Goal: Use online tool/utility

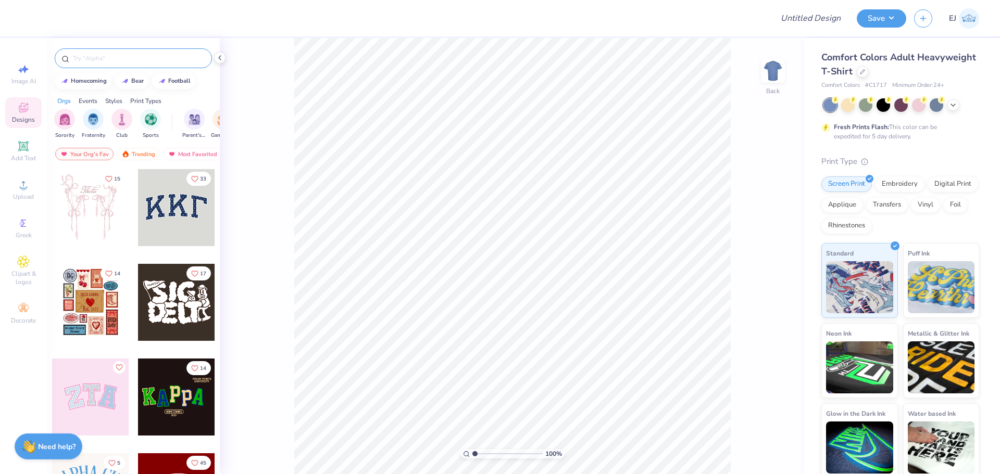
click at [93, 55] on input "text" at bounding box center [138, 58] width 133 height 10
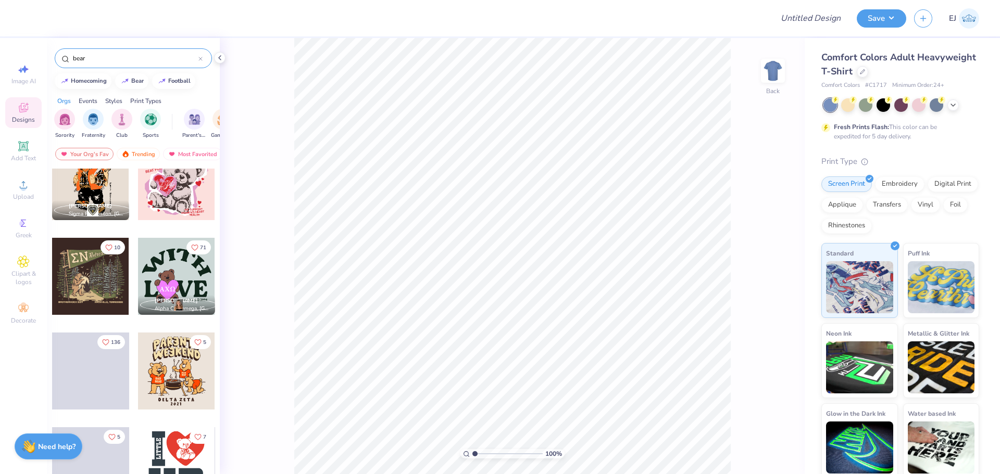
scroll to position [312, 0]
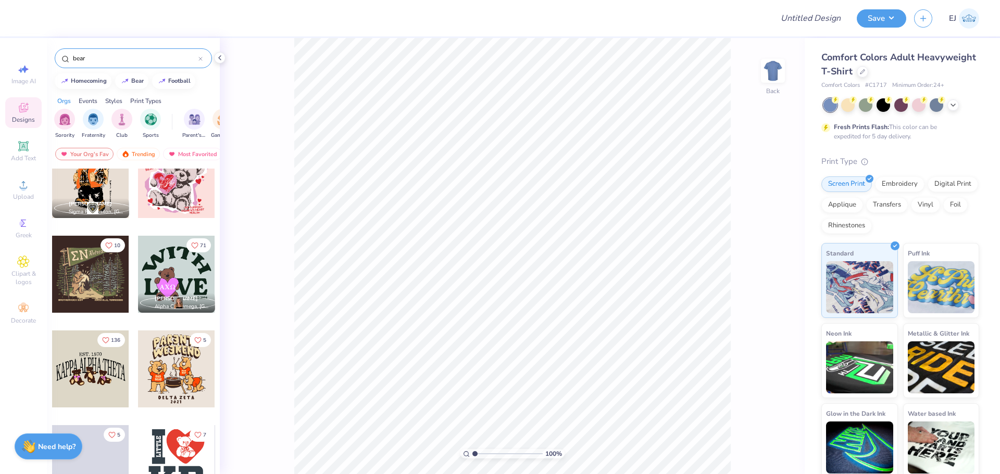
type input "bear"
click at [180, 290] on div at bounding box center [176, 274] width 77 height 77
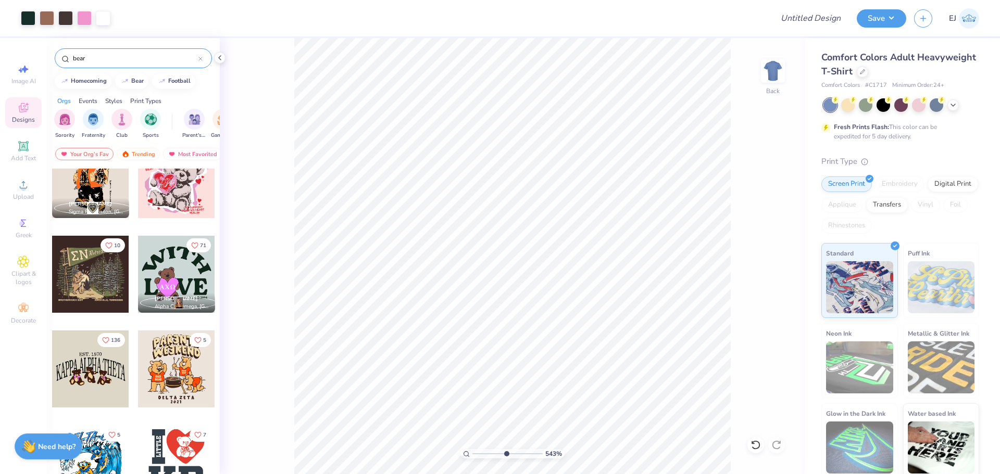
drag, startPoint x: 474, startPoint y: 455, endPoint x: 506, endPoint y: 453, distance: 31.8
type input "5.43"
click at [506, 453] on input "range" at bounding box center [507, 453] width 70 height 9
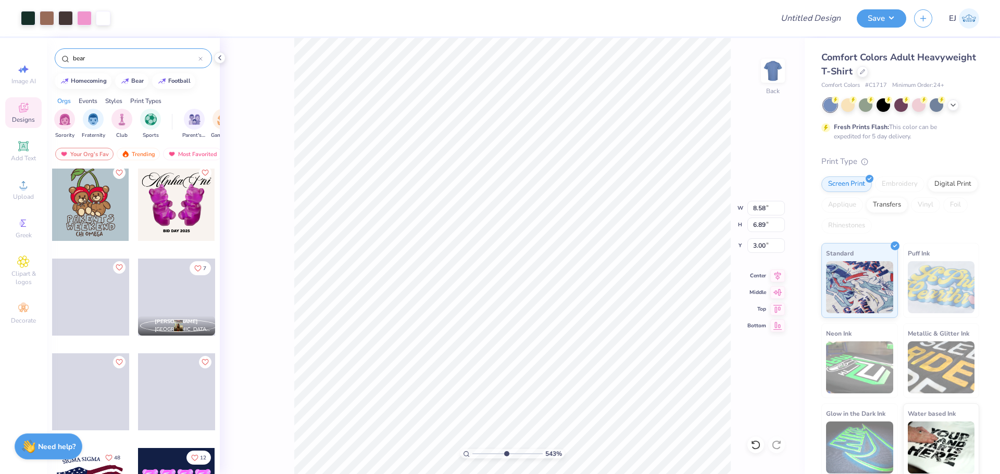
scroll to position [677, 0]
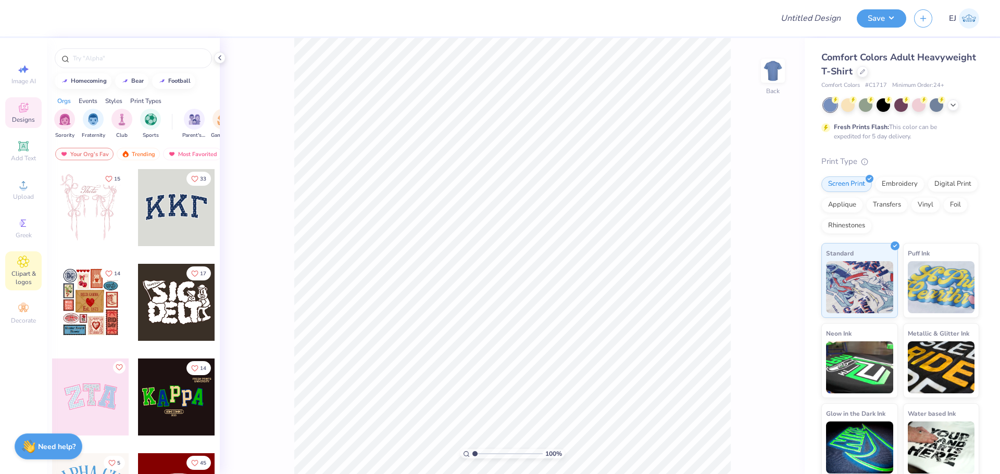
click at [20, 277] on span "Clipart & logos" at bounding box center [23, 278] width 36 height 17
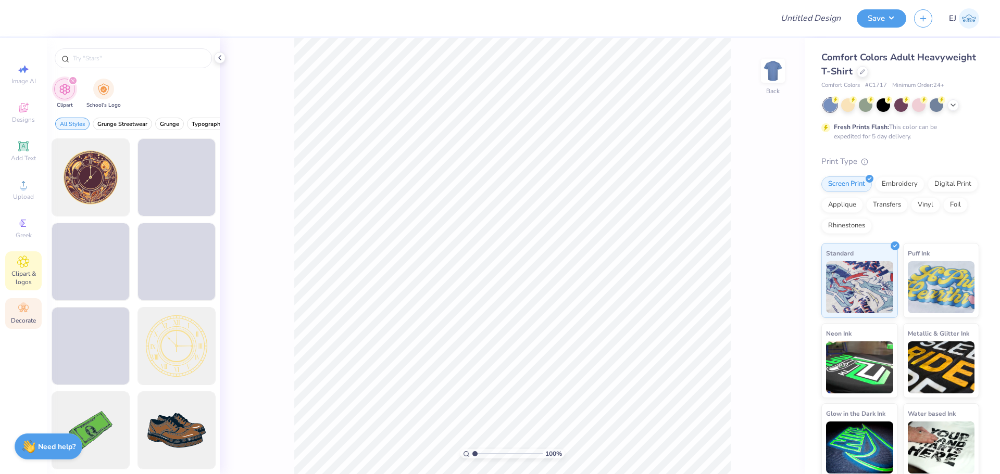
click at [19, 319] on span "Decorate" at bounding box center [23, 321] width 25 height 8
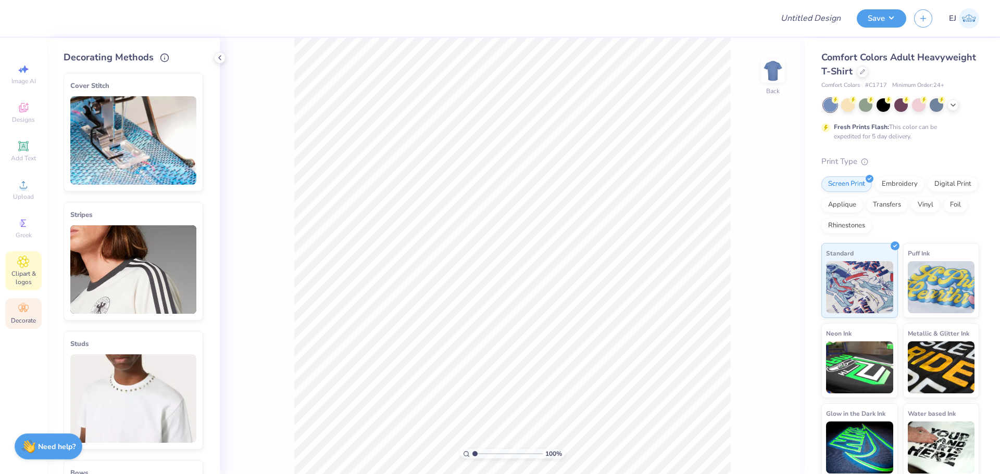
click at [16, 261] on div "Clipart & logos" at bounding box center [23, 271] width 36 height 39
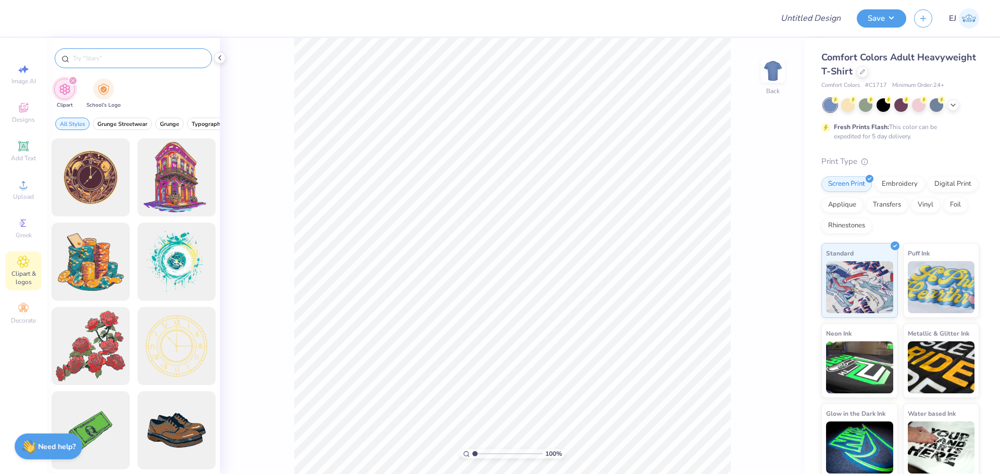
click at [123, 53] on div at bounding box center [133, 58] width 157 height 20
click at [132, 60] on input "text" at bounding box center [138, 58] width 133 height 10
type input "ribbon"
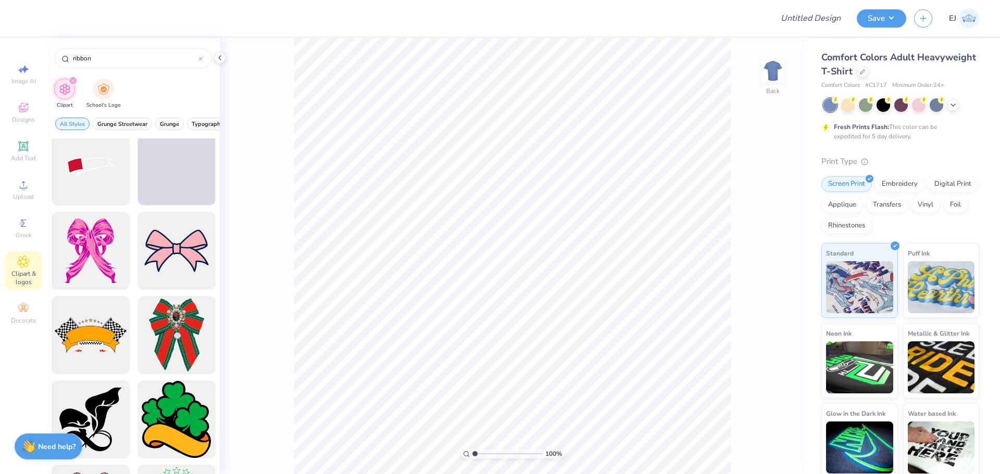
scroll to position [104, 0]
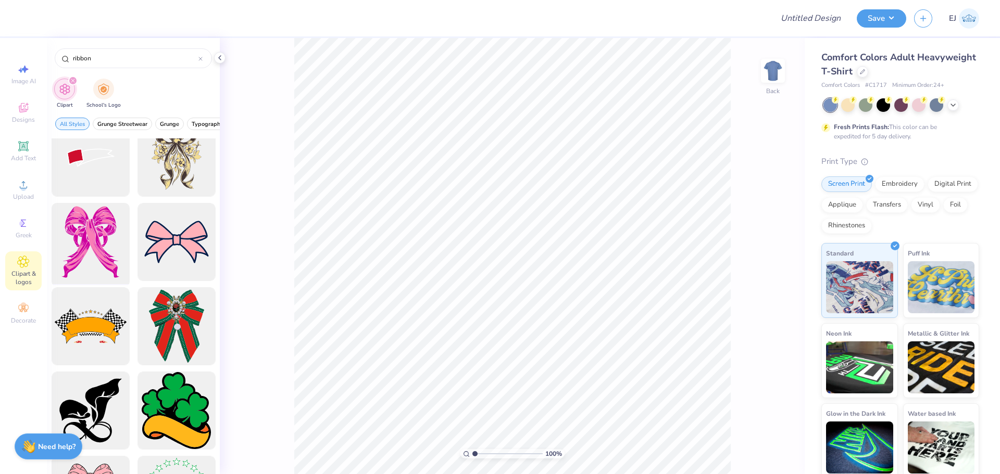
click at [120, 254] on div at bounding box center [90, 242] width 86 height 86
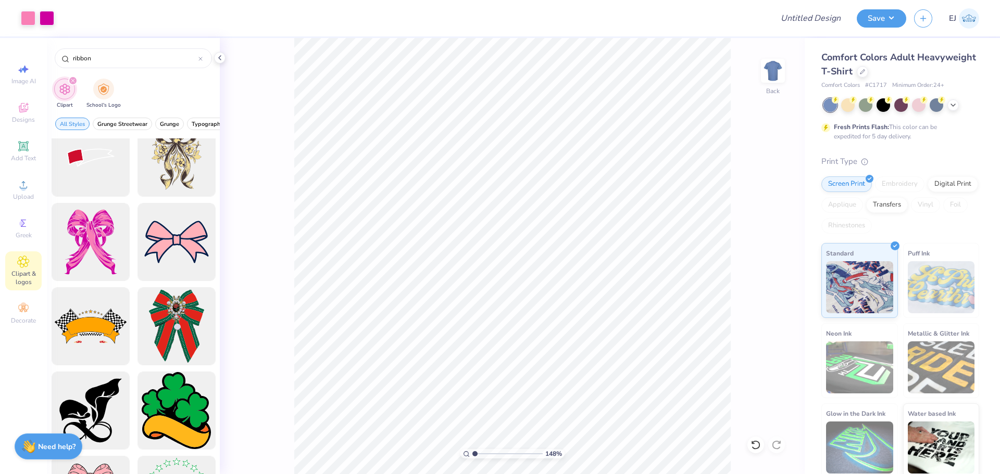
type input "1"
drag, startPoint x: 476, startPoint y: 455, endPoint x: 472, endPoint y: 462, distance: 8.9
click at [472, 459] on input "range" at bounding box center [507, 453] width 70 height 9
